Goal: Task Accomplishment & Management: Use online tool/utility

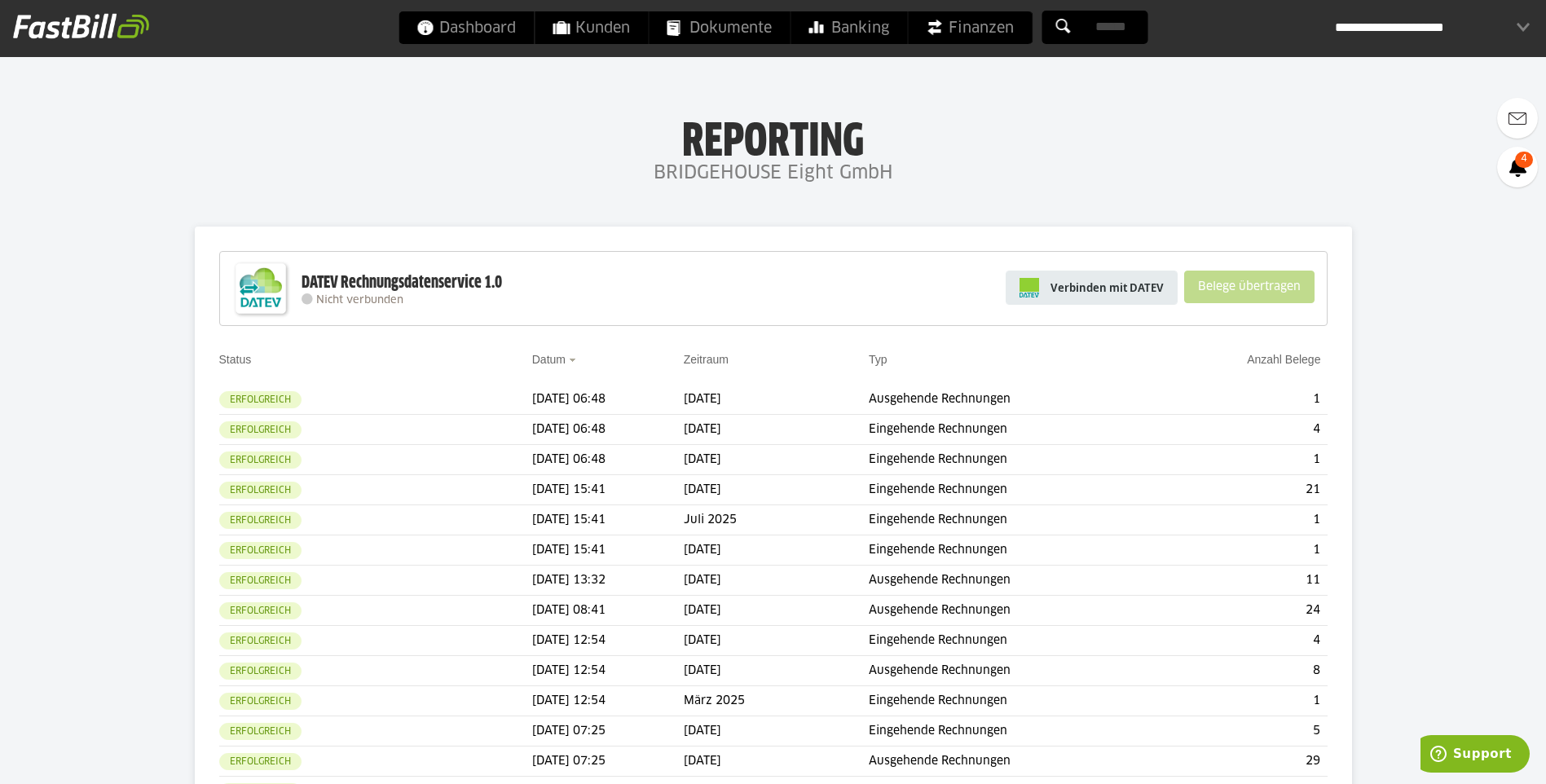
click at [1113, 286] on span "Verbinden mit DATEV" at bounding box center [1107, 288] width 113 height 16
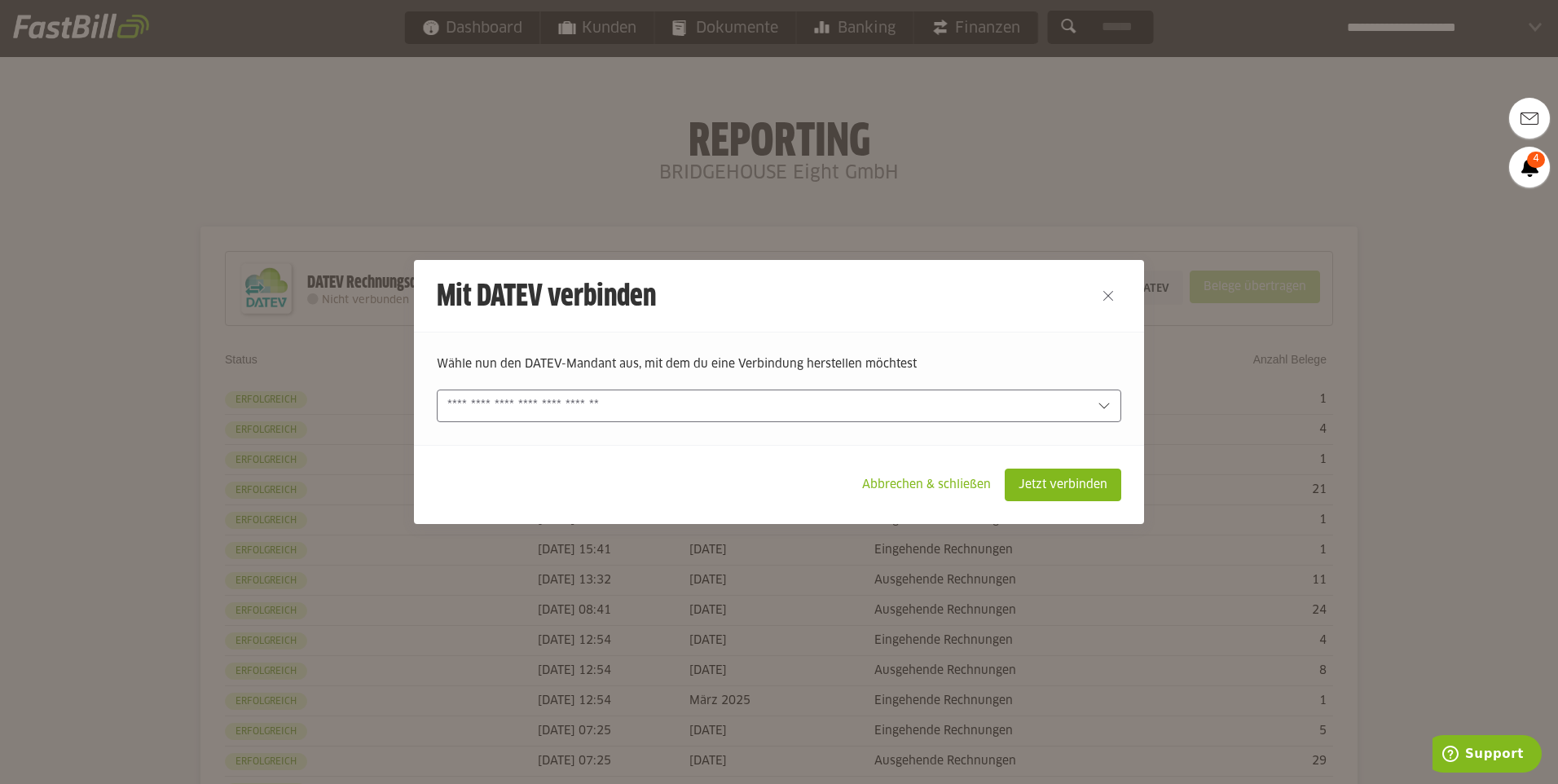
click at [1065, 419] on div at bounding box center [779, 406] width 685 height 33
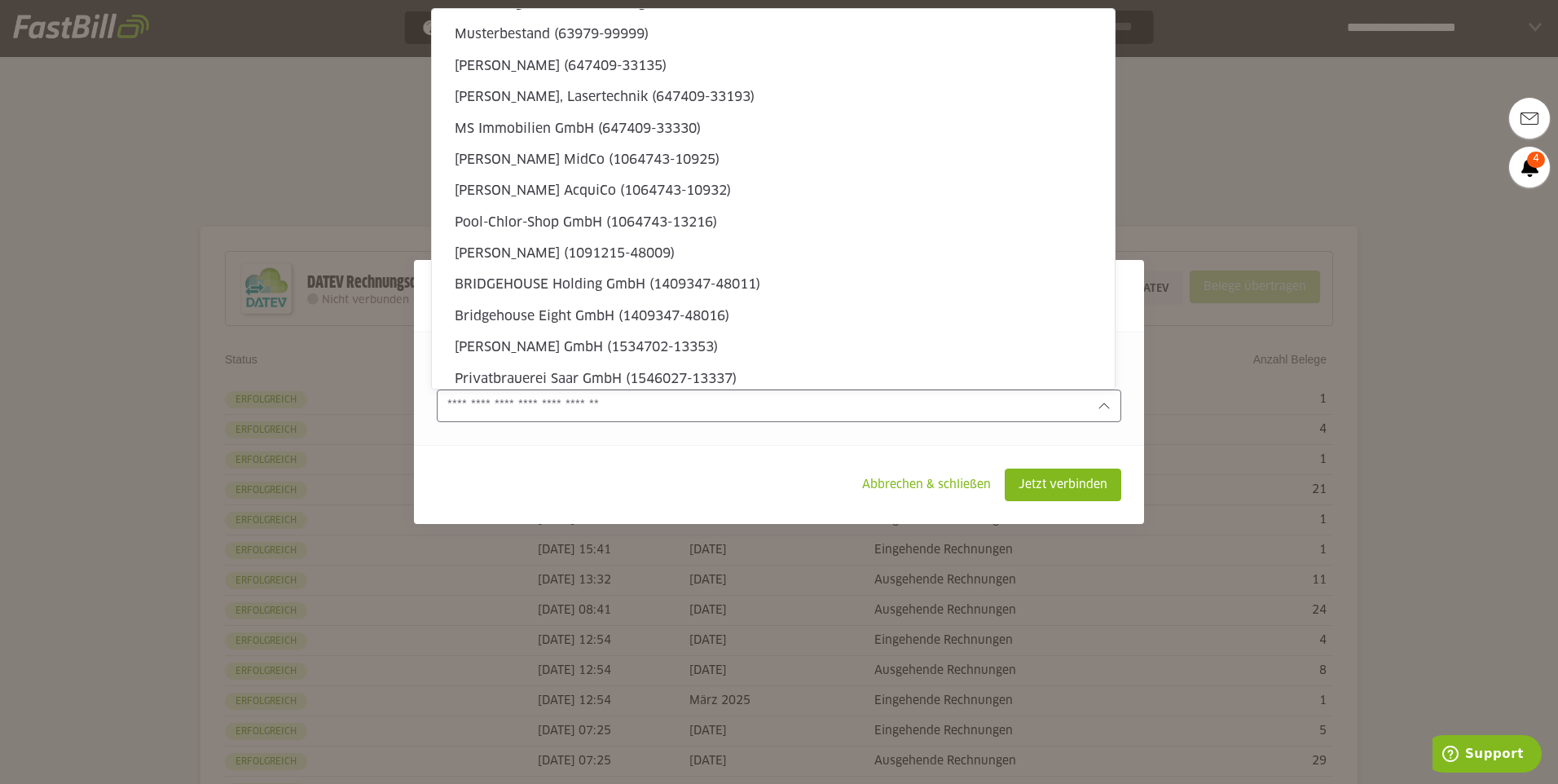
scroll to position [4920, 0]
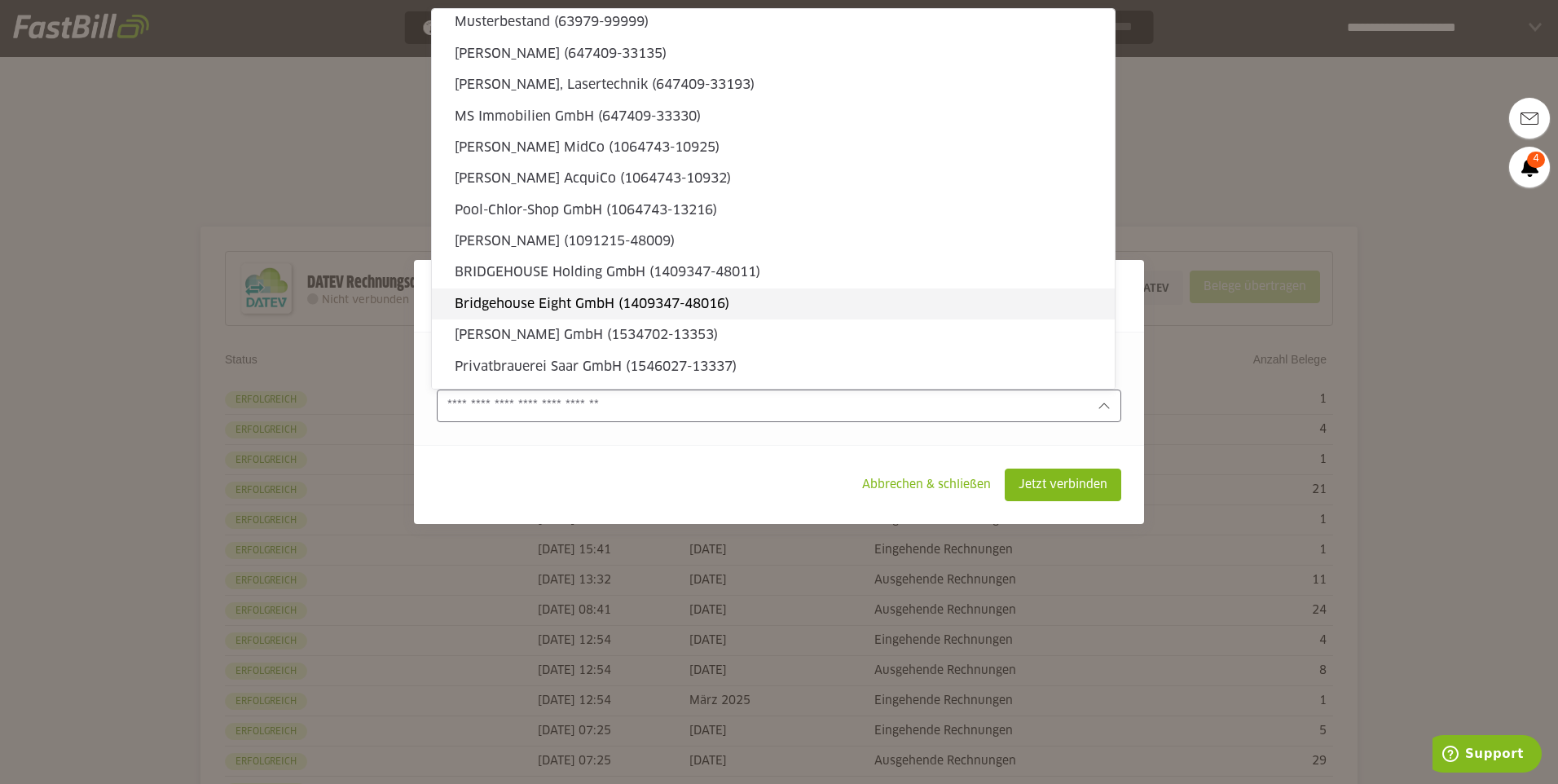
drag, startPoint x: 972, startPoint y: 297, endPoint x: 1034, endPoint y: 378, distance: 102.0
click at [972, 297] on slot "Bridgehouse Eight GmbH (1409347-48016)" at bounding box center [778, 304] width 647 height 18
type input "**********"
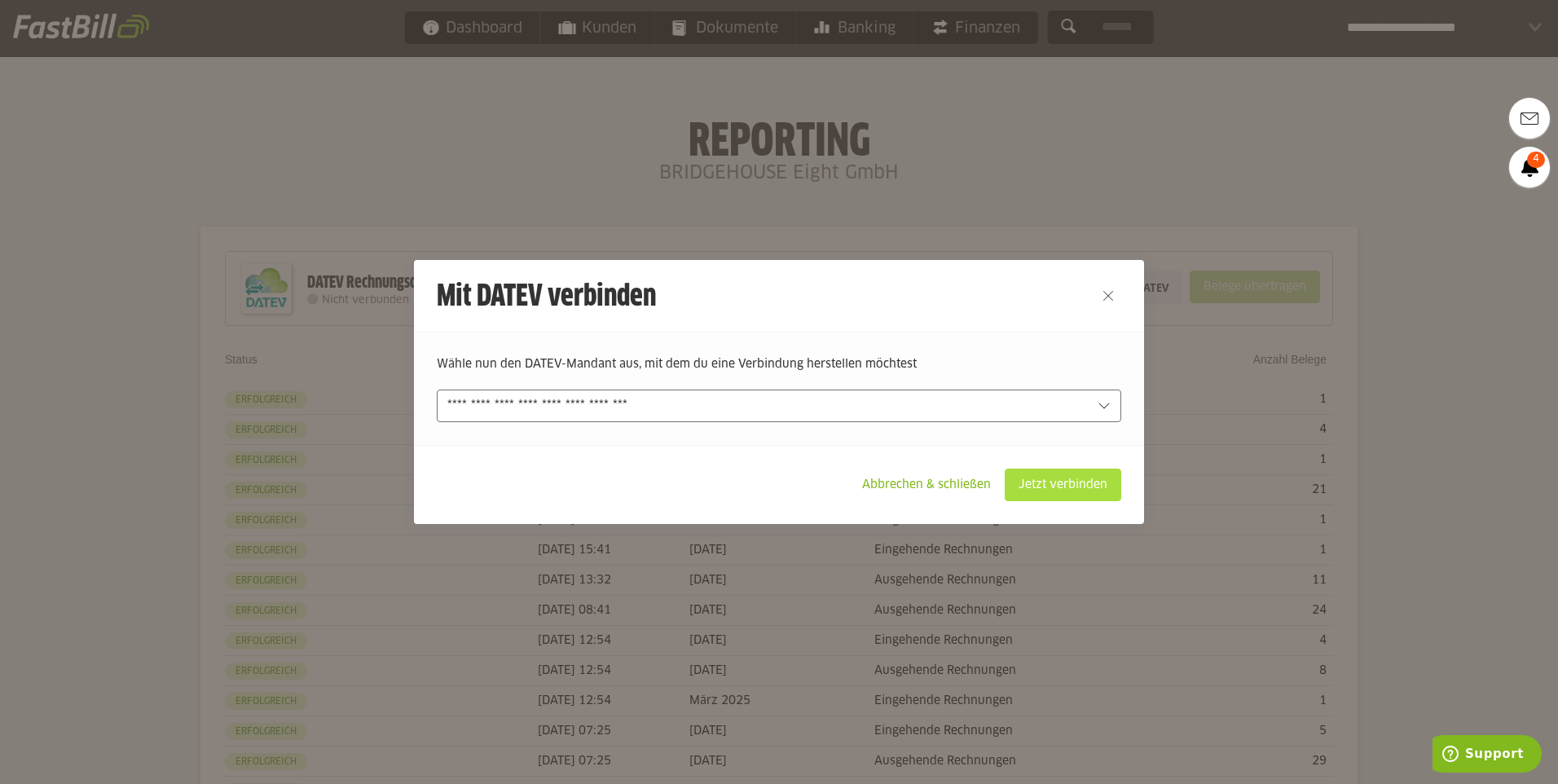
click at [1073, 494] on slot "Jetzt verbinden" at bounding box center [1063, 484] width 115 height 31
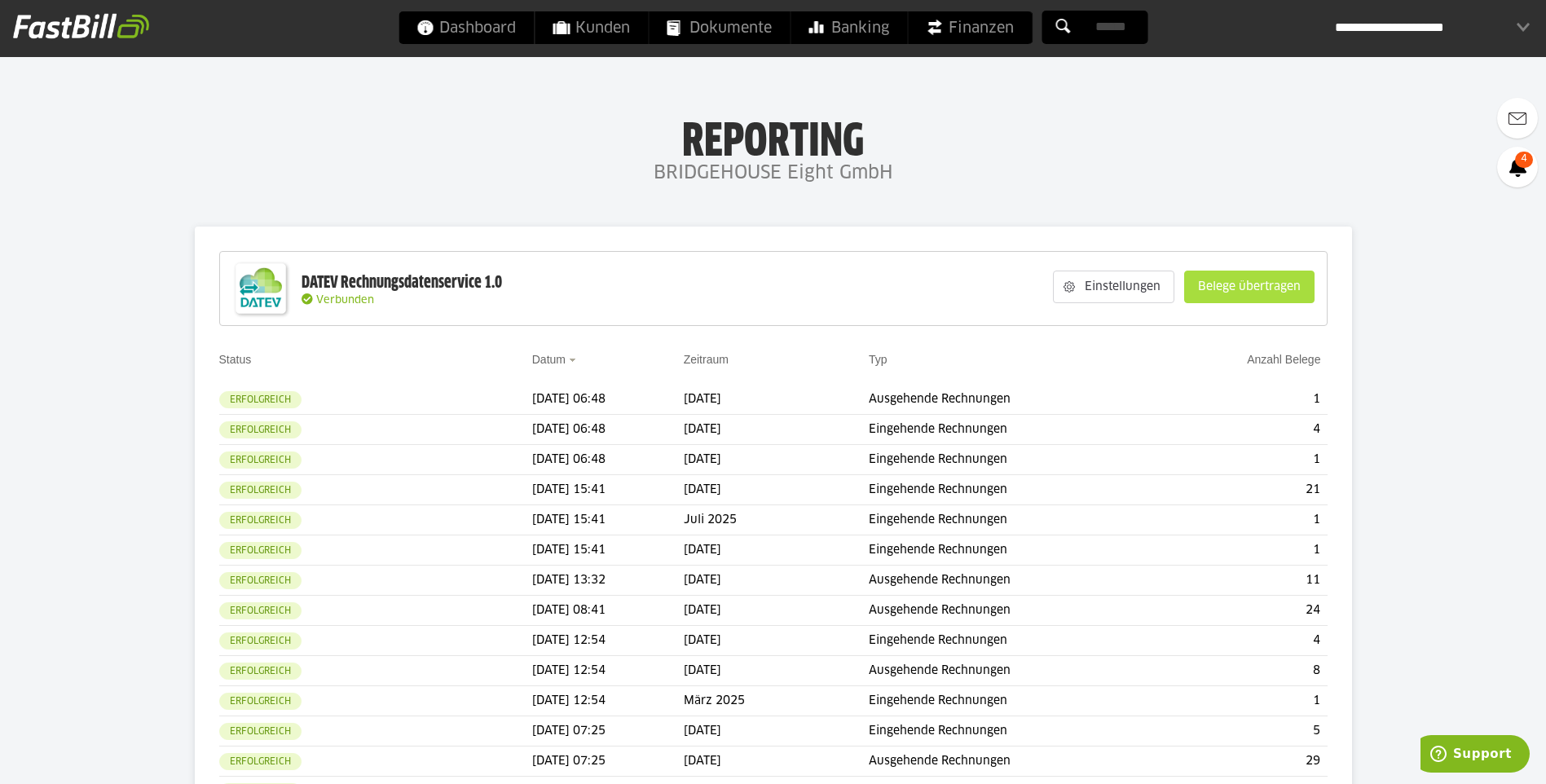
click at [1272, 297] on slot "Belege übertragen" at bounding box center [1249, 287] width 128 height 31
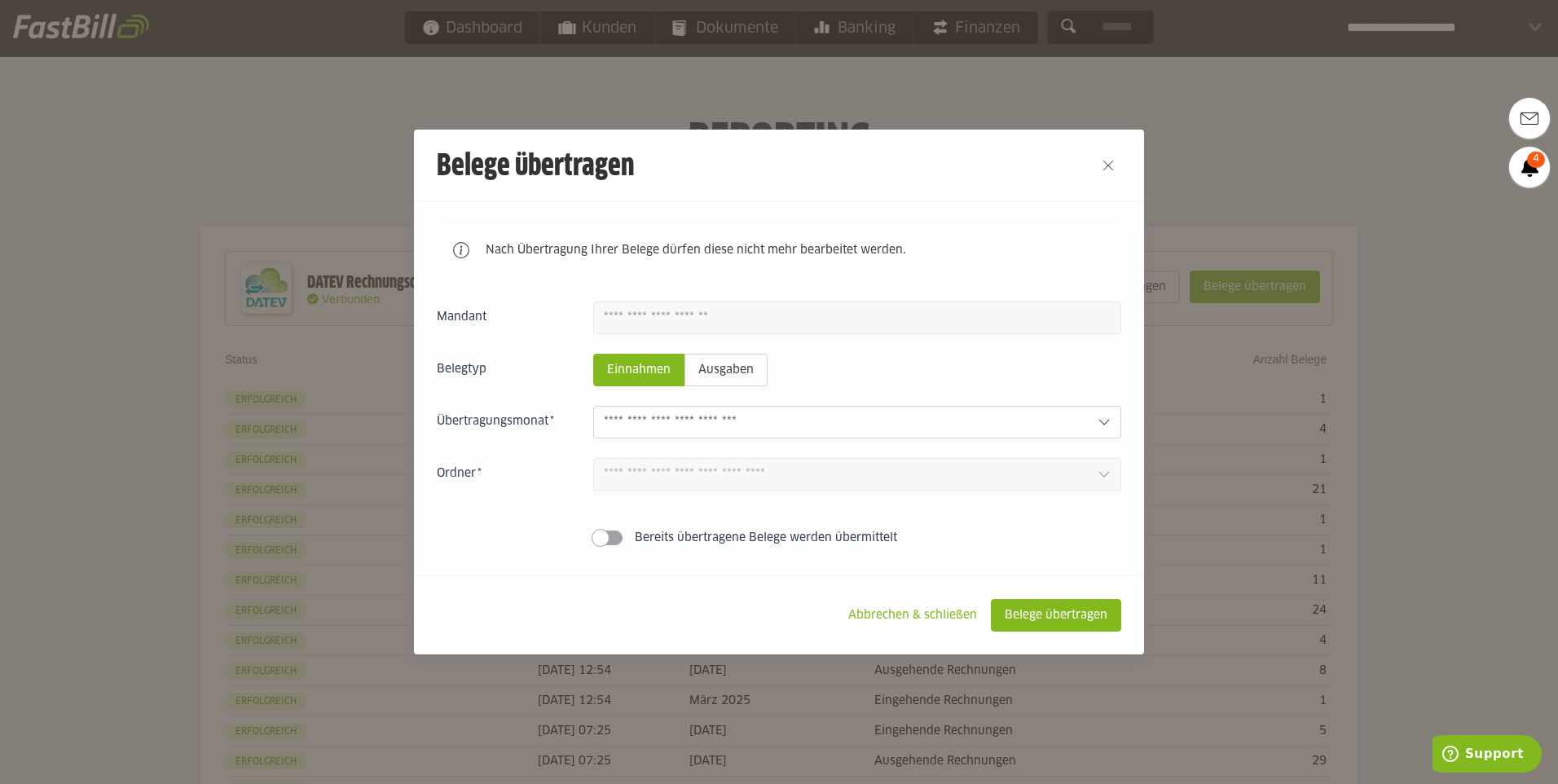
click at [1044, 419] on input "text" at bounding box center [844, 422] width 481 height 18
click at [1311, 134] on div at bounding box center [779, 392] width 1558 height 784
